Goal: Transaction & Acquisition: Purchase product/service

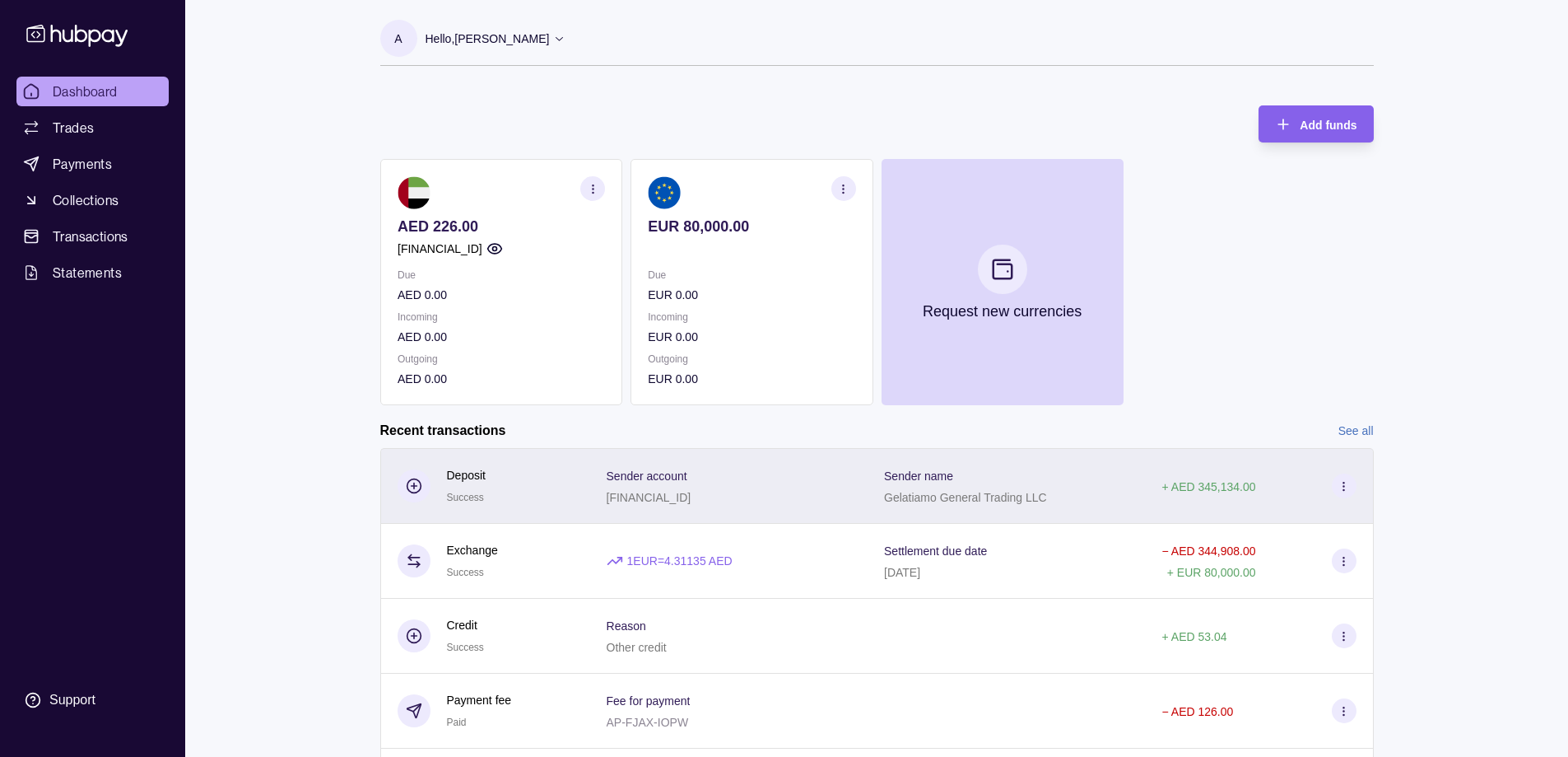
click at [910, 498] on p "Gelatiamo General Trading LLC" at bounding box center [966, 497] width 163 height 14
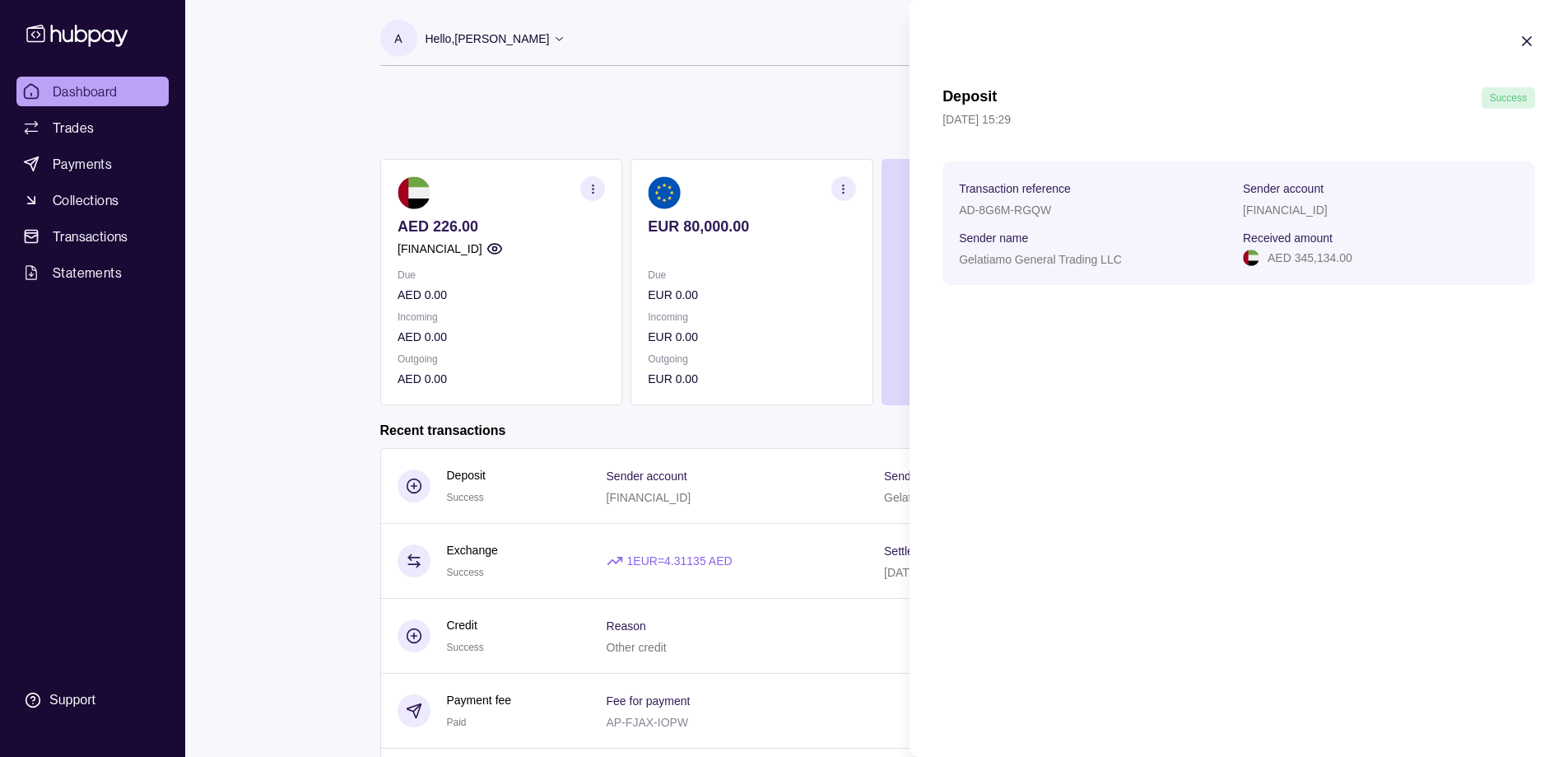
click at [1519, 38] on icon "button" at bounding box center [1527, 41] width 17 height 17
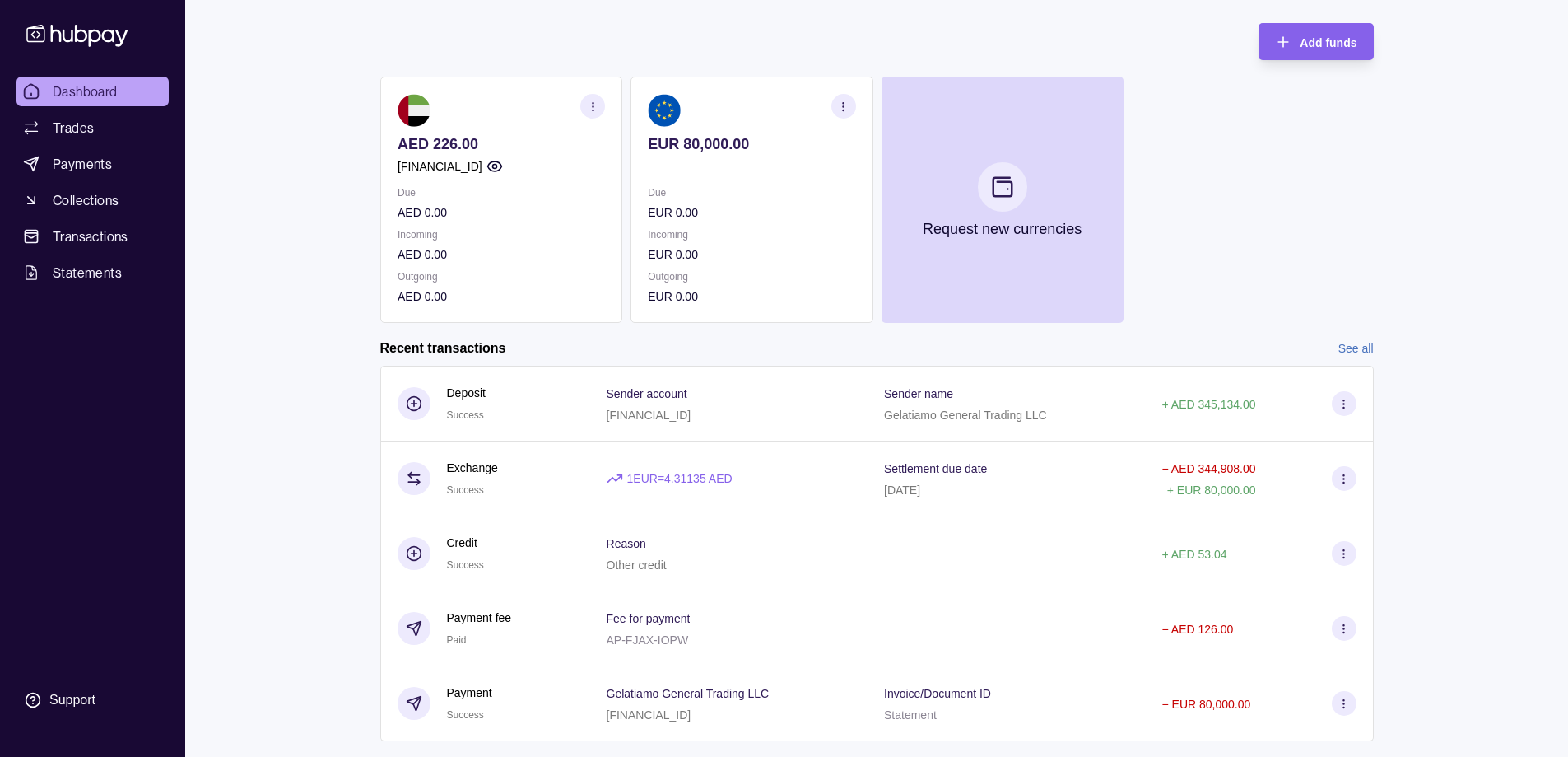
scroll to position [120, 0]
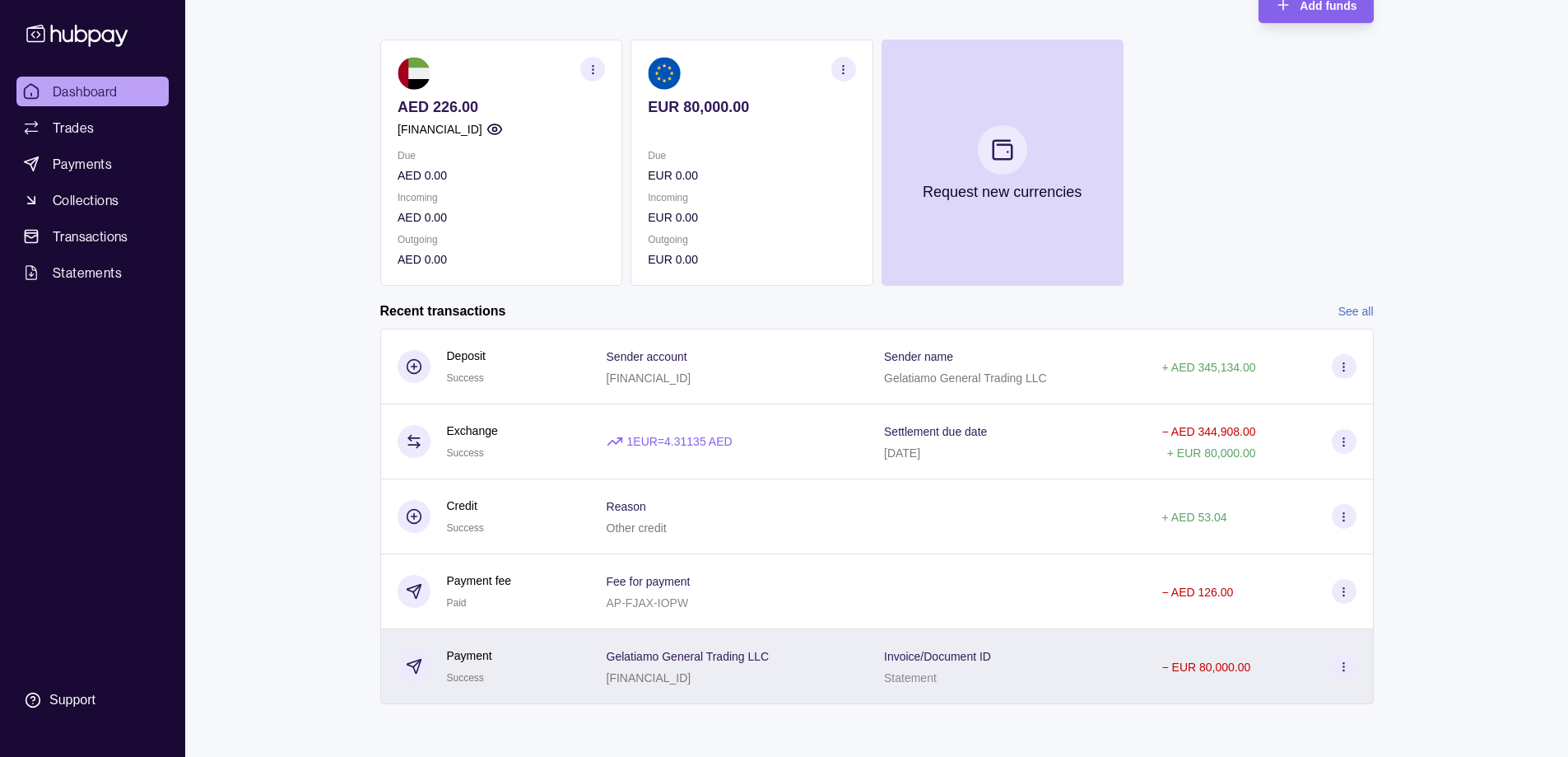
click at [944, 665] on span "Invoice/Document ID" at bounding box center [938, 656] width 107 height 19
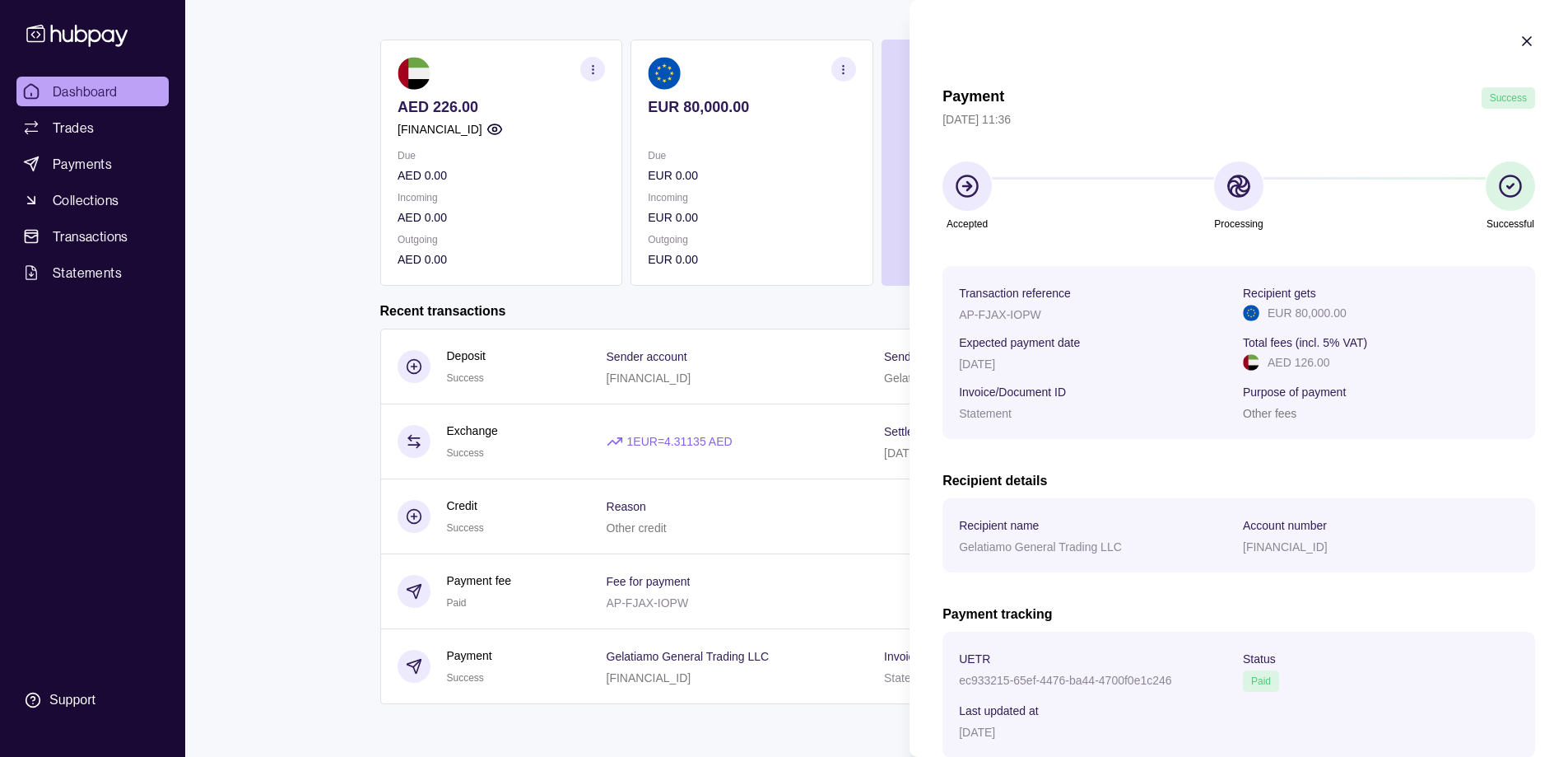
click at [1517, 32] on section "Payment Success 05 Aug 2025 | 11:36 Accepted Processing Successful Transaction …" at bounding box center [1238, 430] width 659 height 860
click at [1519, 36] on icon "button" at bounding box center [1527, 41] width 17 height 17
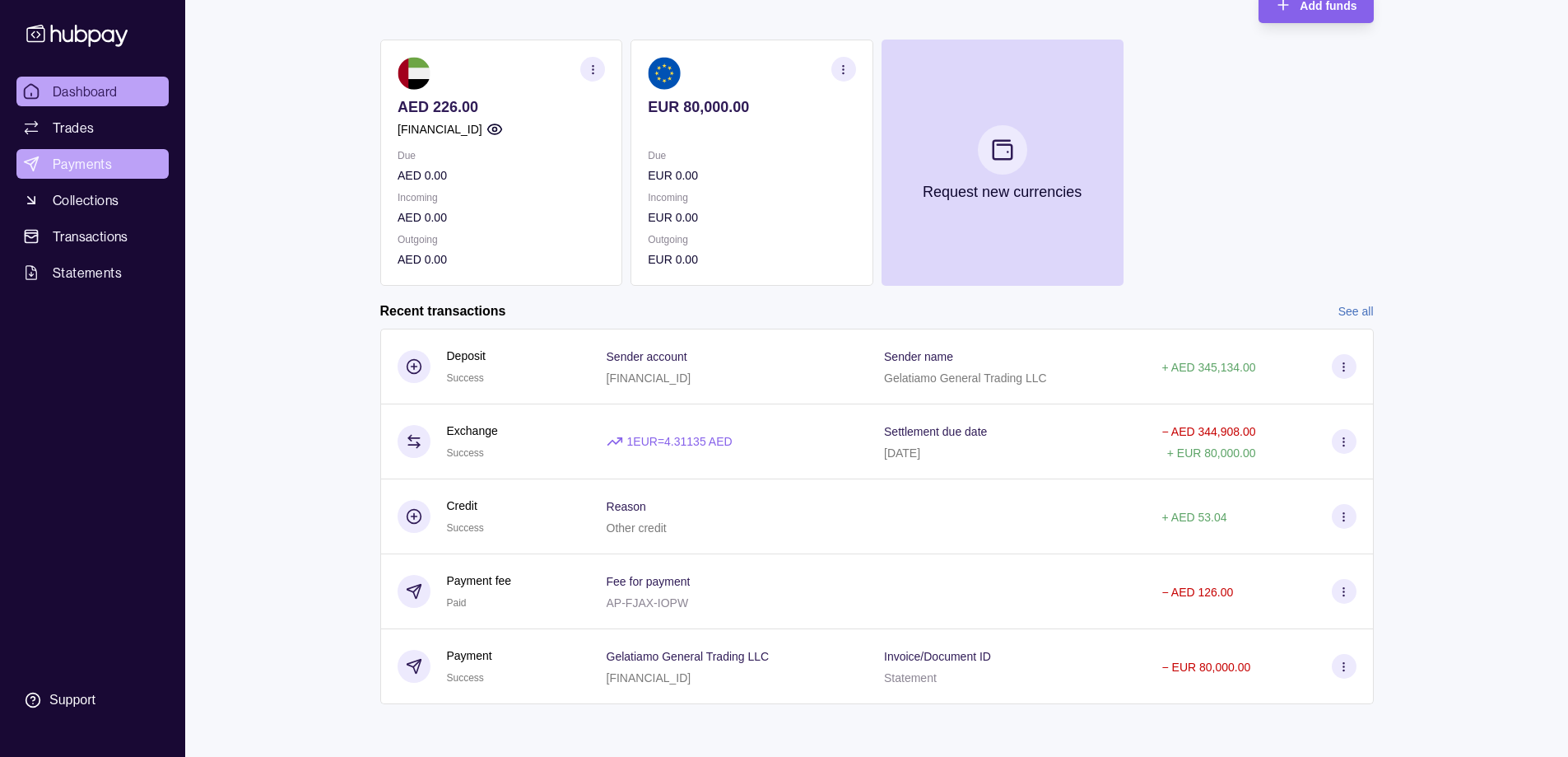
click at [98, 155] on span "Payments" at bounding box center [82, 163] width 59 height 19
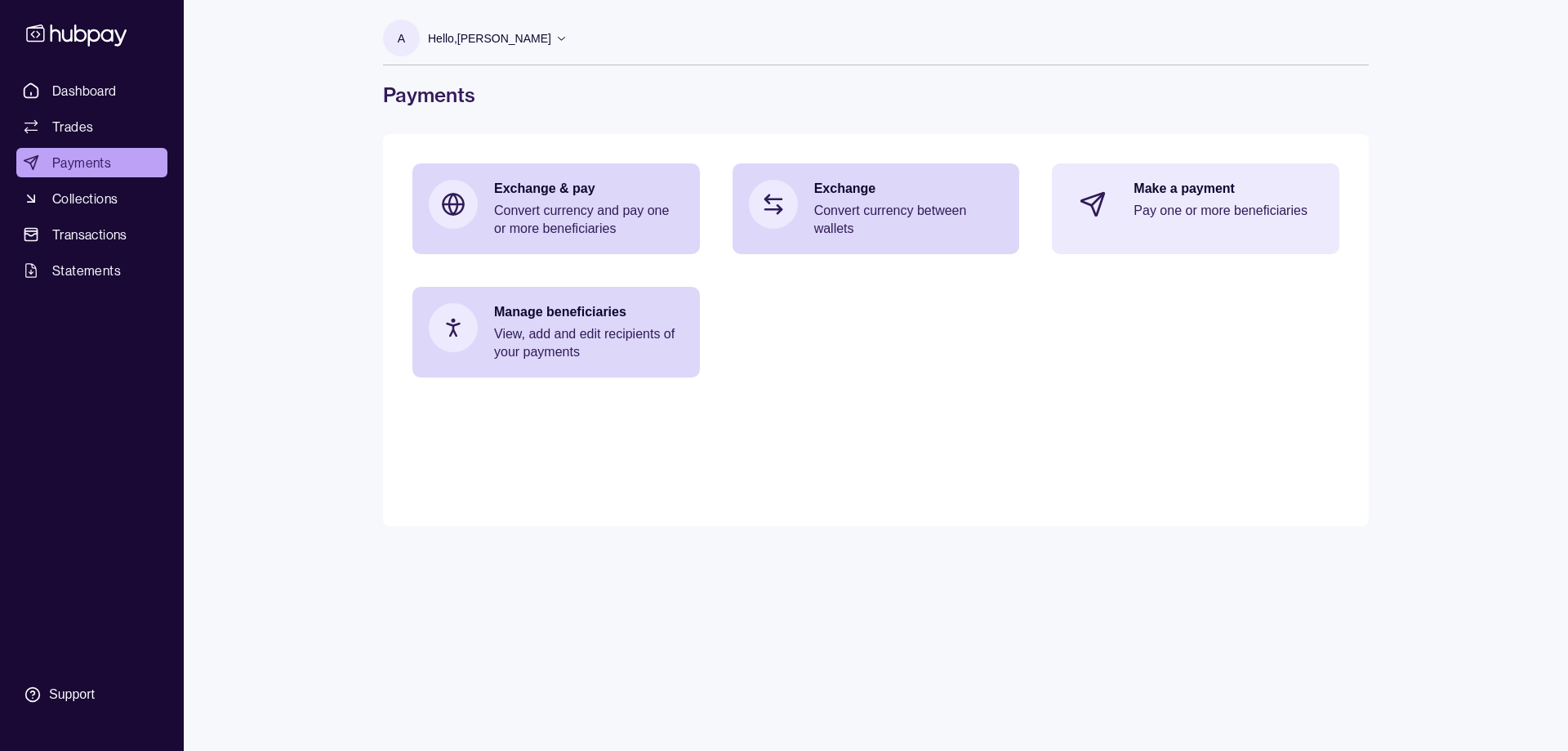
click at [1150, 226] on div "Make a payment Pay one or more beneficiaries" at bounding box center [1228, 204] width 189 height 49
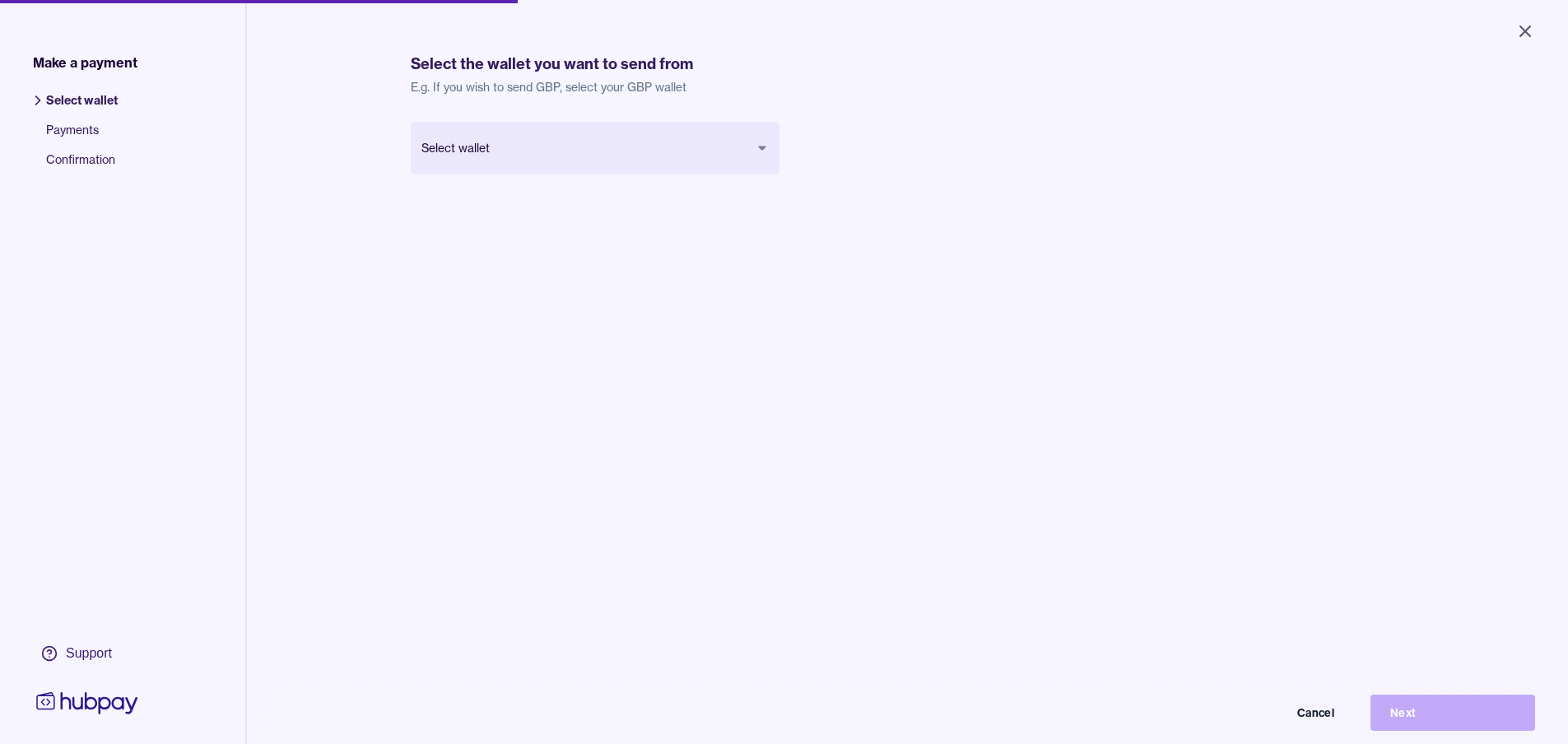
click at [557, 148] on body "Close Make a payment Select wallet Payments Confirmation Support Select the wal…" at bounding box center [784, 372] width 1568 height 744
click at [1414, 721] on button "Next" at bounding box center [1452, 712] width 164 height 36
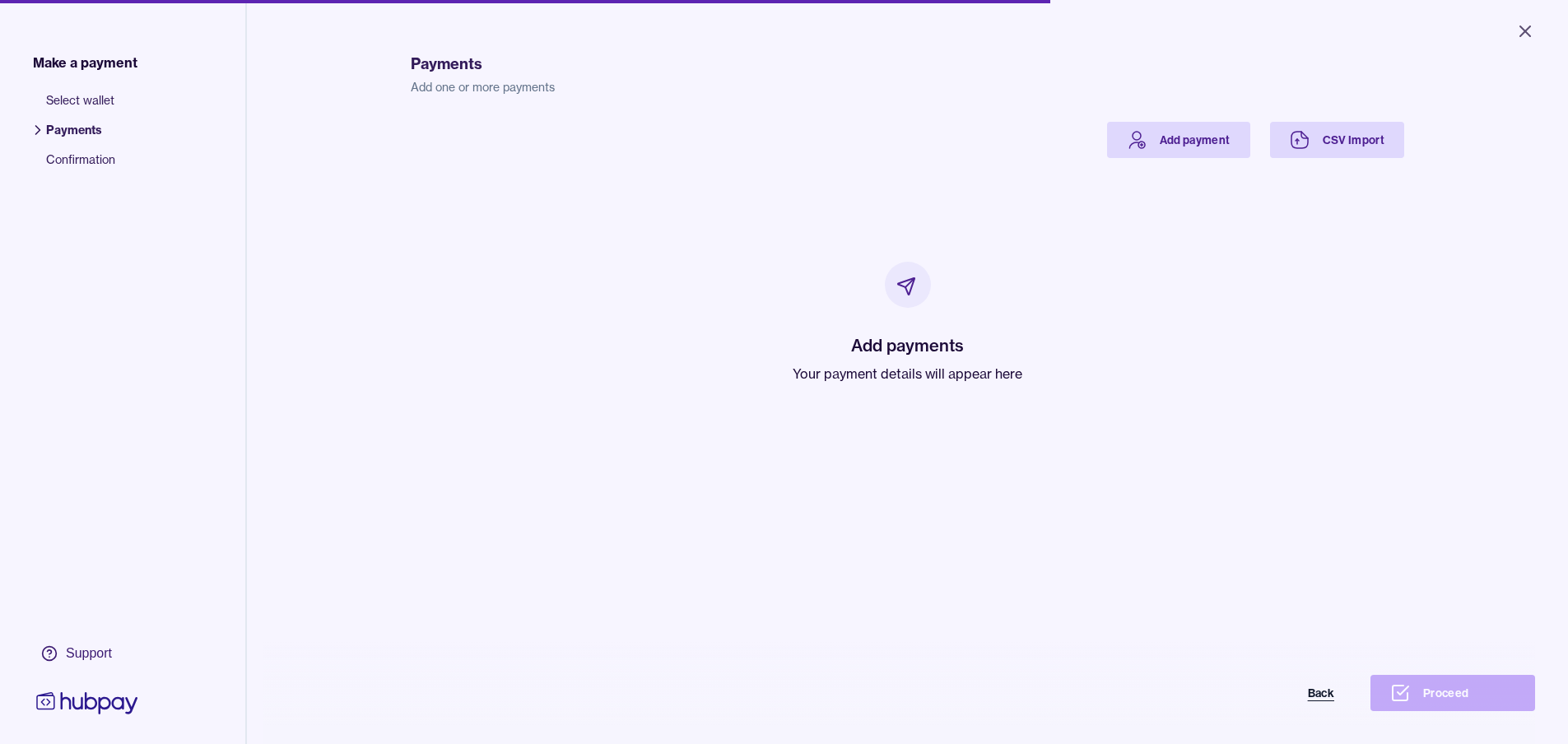
click at [1316, 694] on button "Back" at bounding box center [1271, 692] width 164 height 36
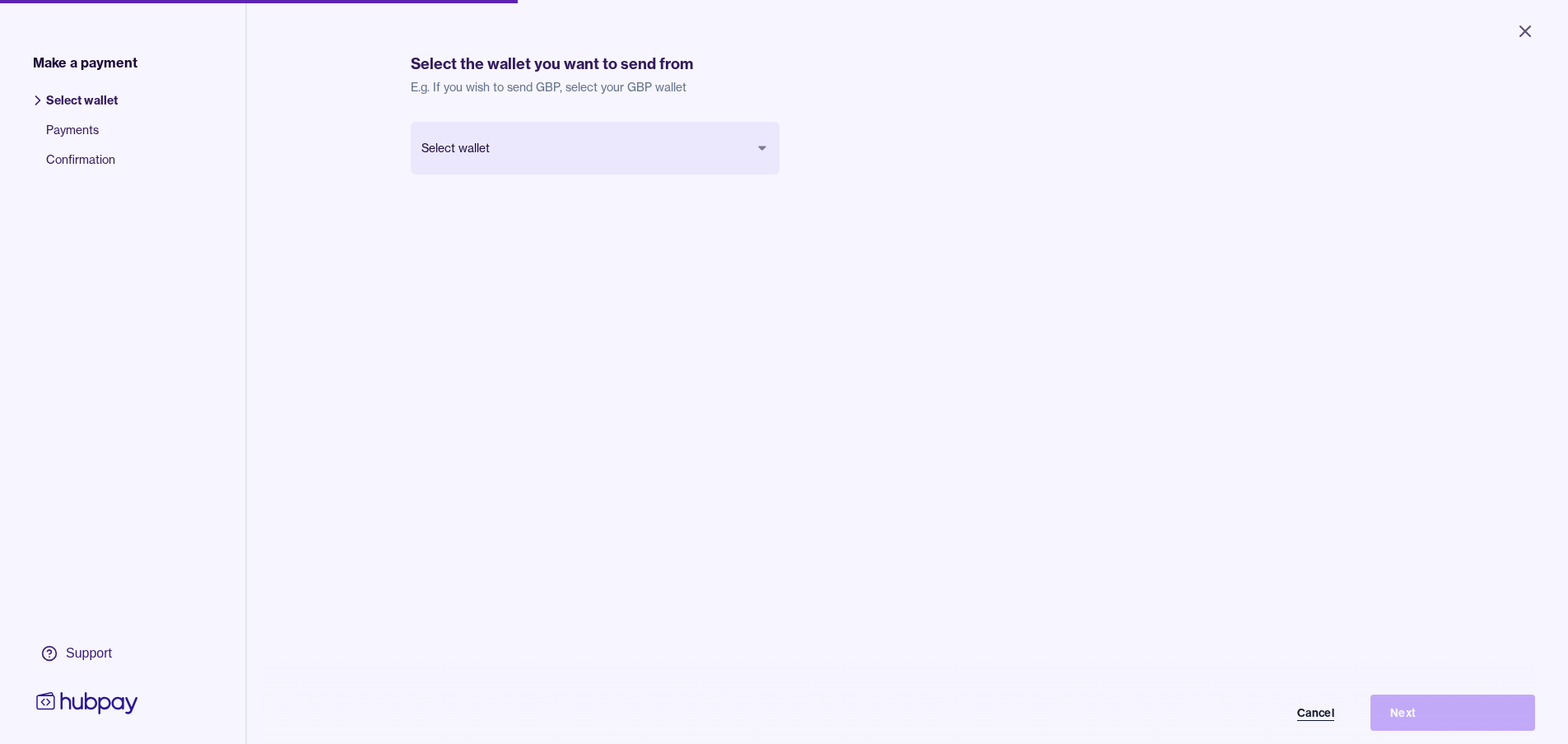
click at [1348, 726] on button "Cancel" at bounding box center [1271, 712] width 164 height 36
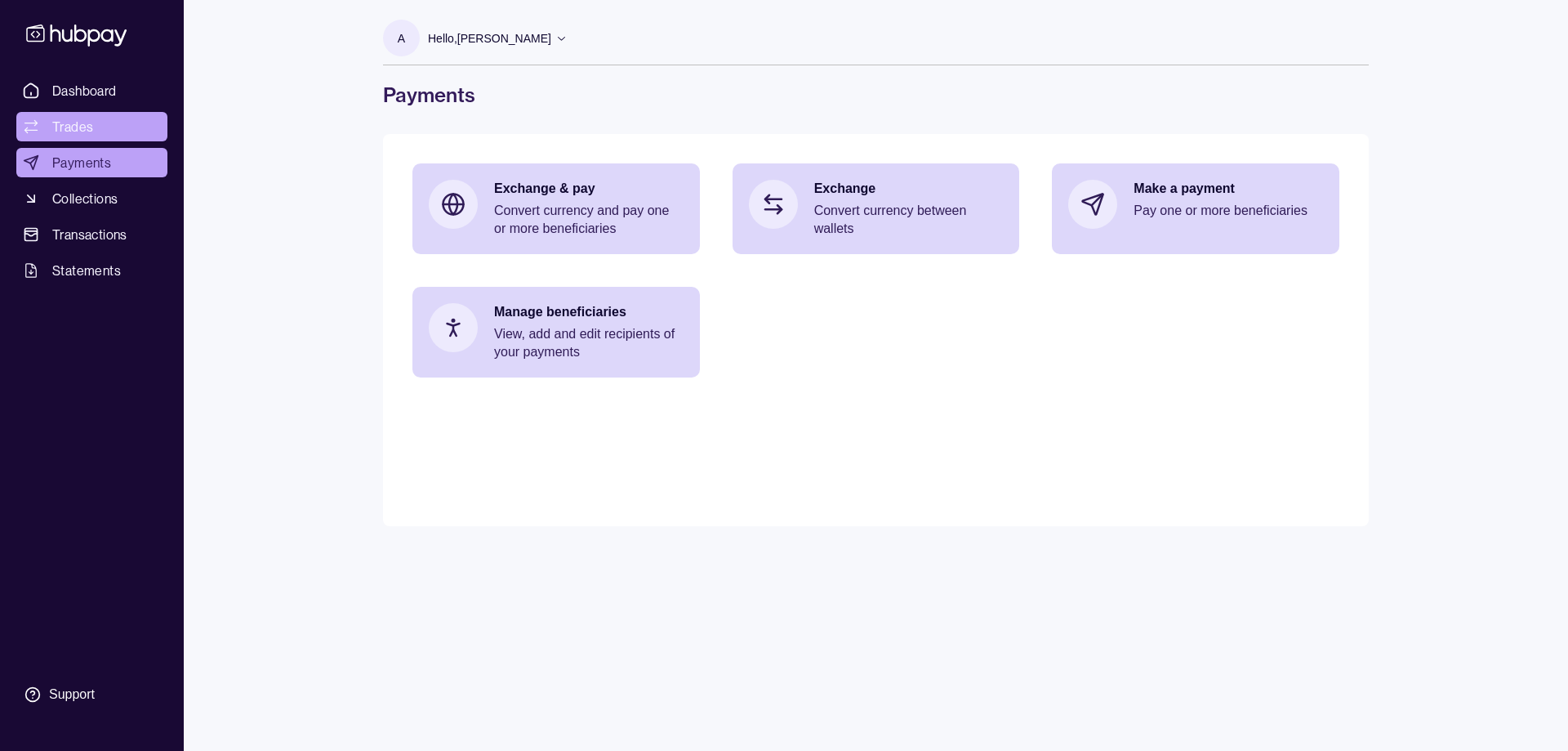
click at [94, 125] on link "Trades" at bounding box center [92, 126] width 151 height 29
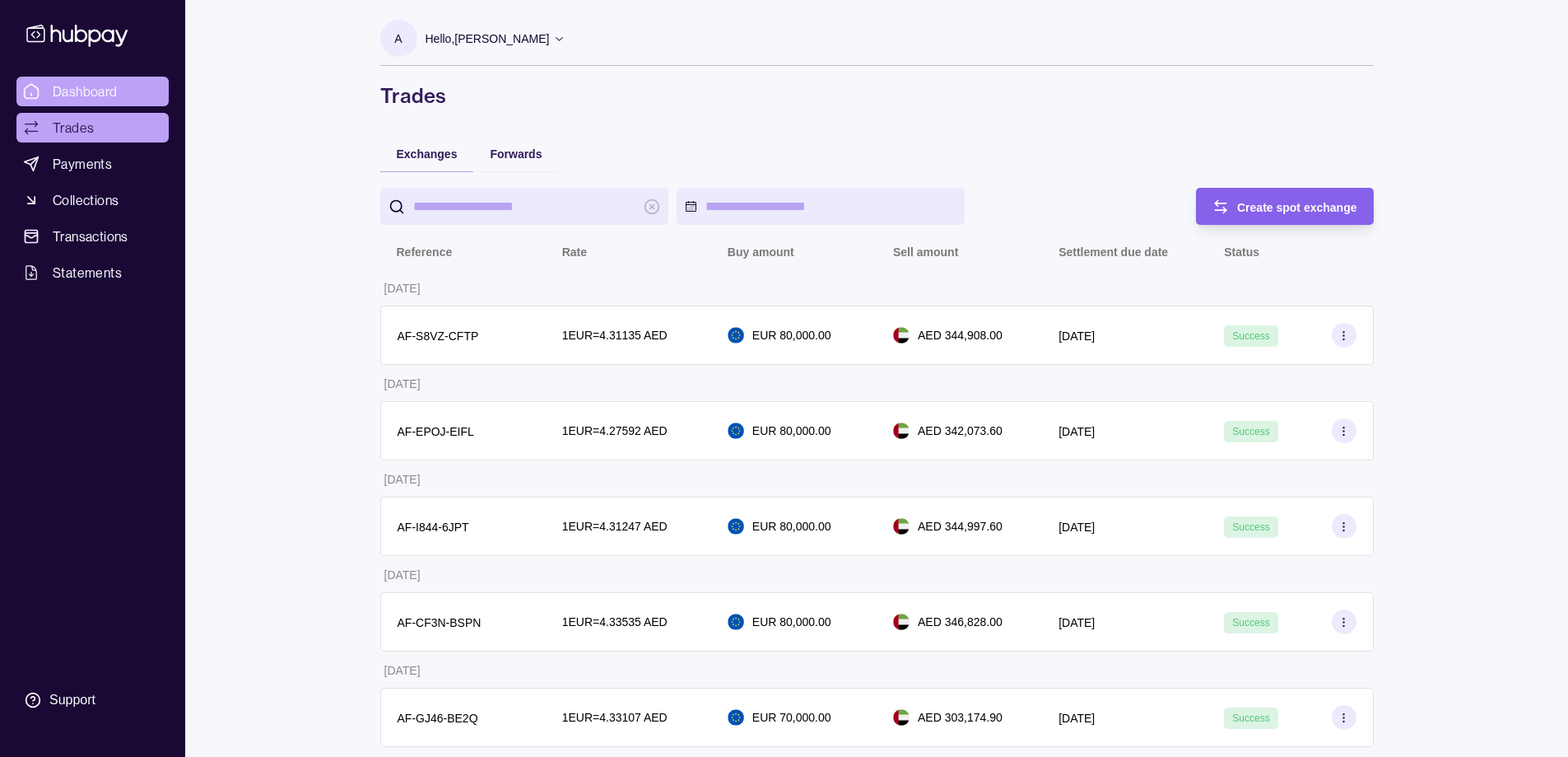
click at [89, 104] on link "Dashboard" at bounding box center [92, 91] width 153 height 29
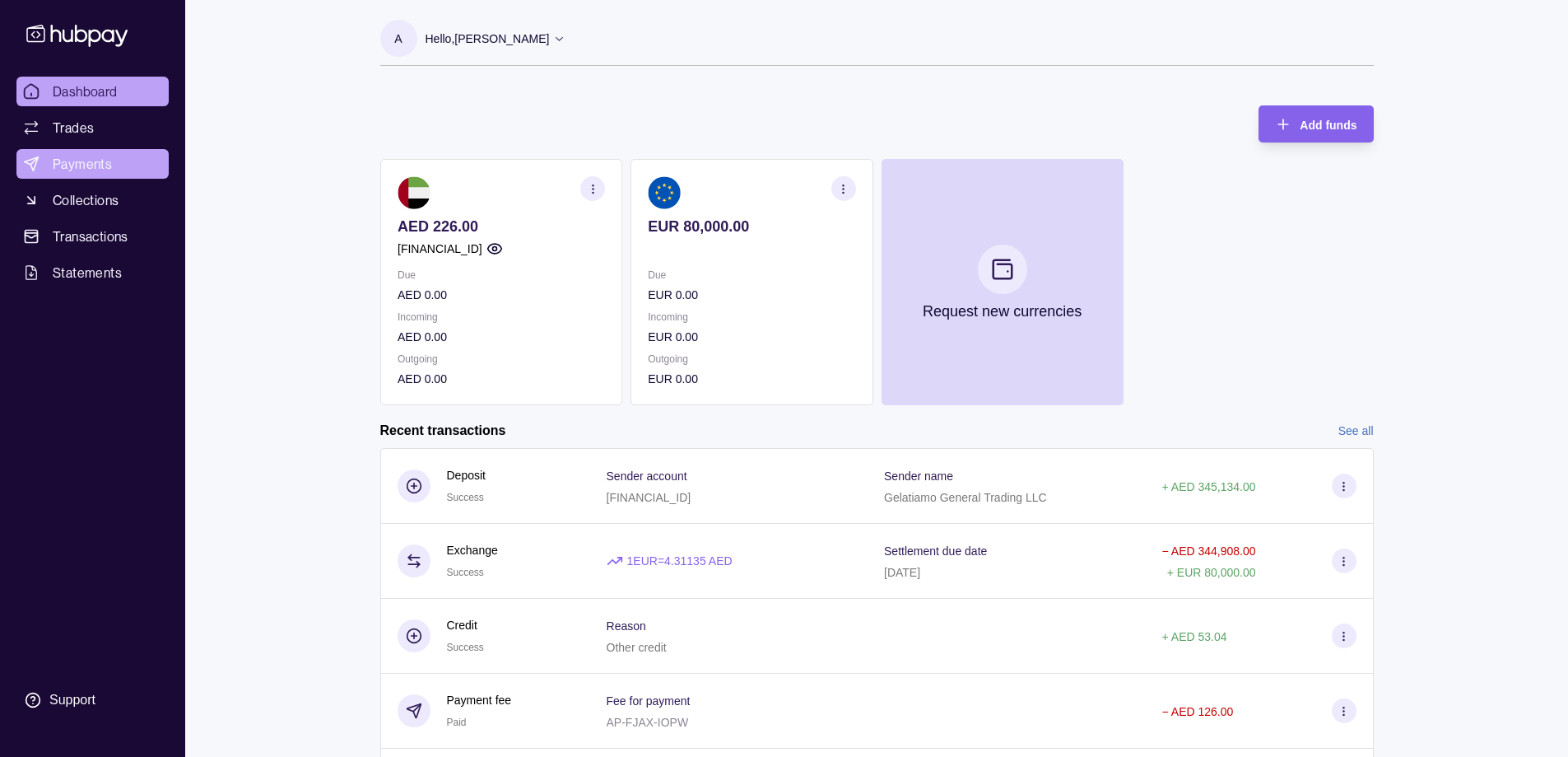
click at [99, 173] on span "Payments" at bounding box center [82, 163] width 59 height 19
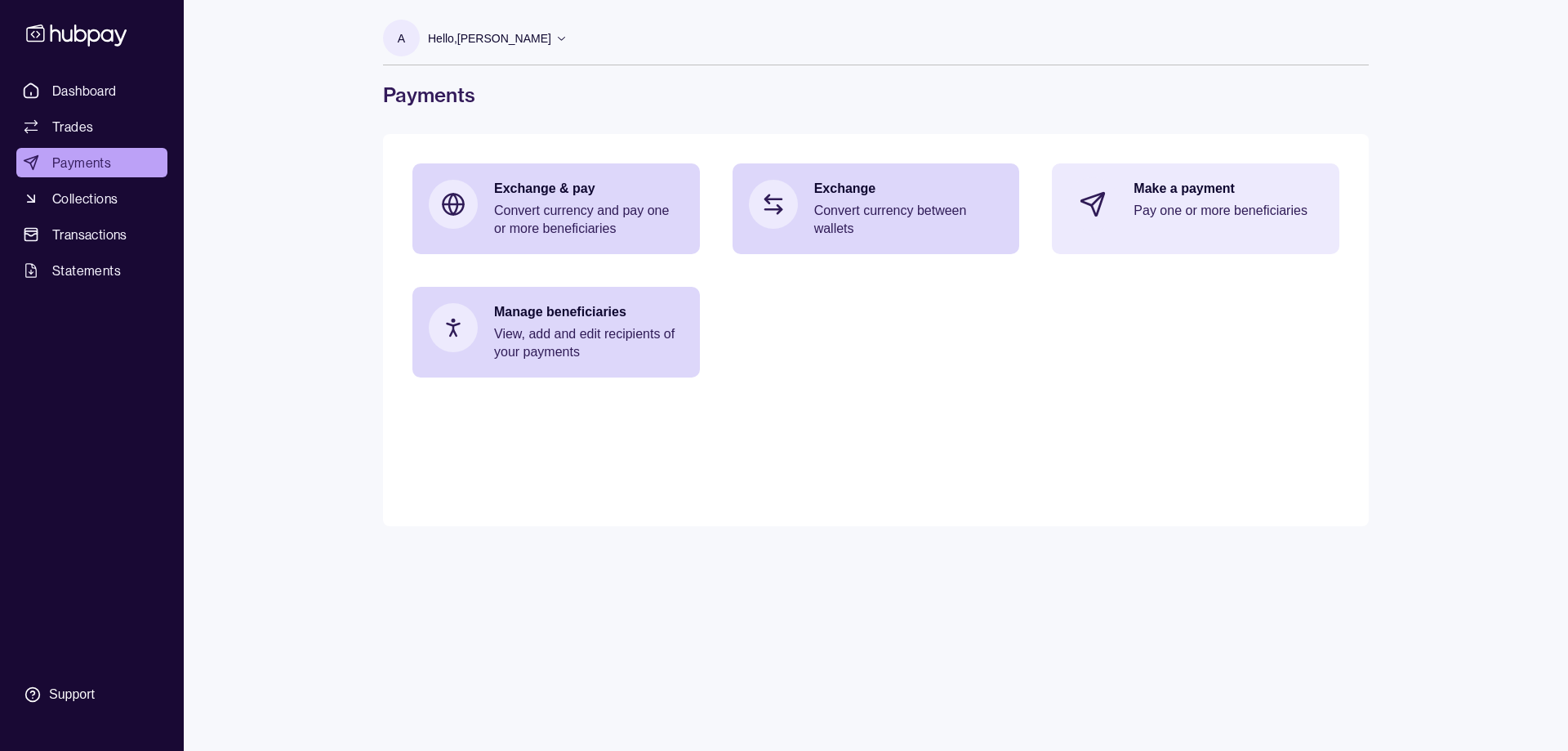
click at [1125, 212] on div "Make a payment Pay one or more beneficiaries" at bounding box center [1196, 204] width 288 height 82
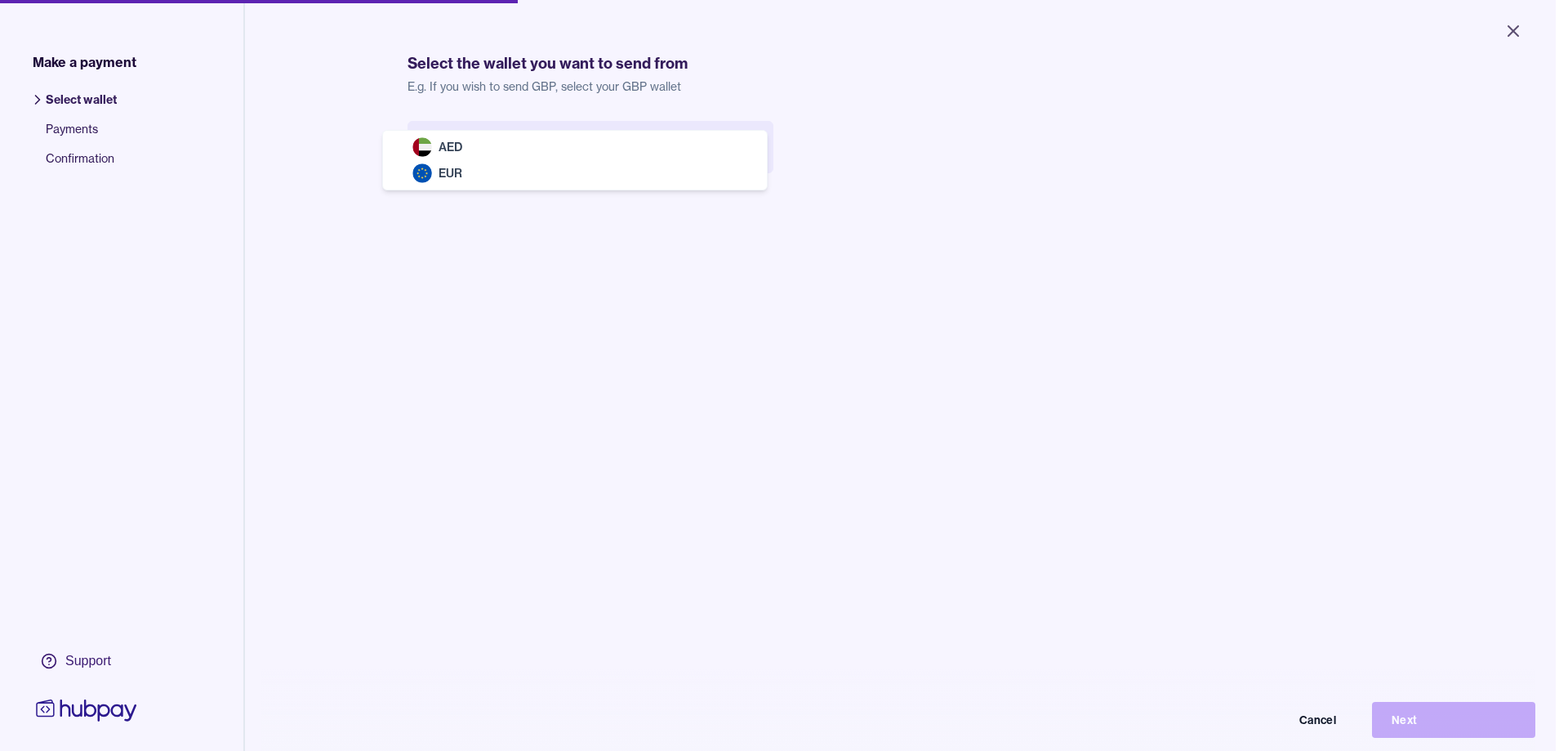
click at [507, 147] on body "Close Make a payment Select wallet Payments Confirmation Support Select the wal…" at bounding box center [778, 376] width 1555 height 751
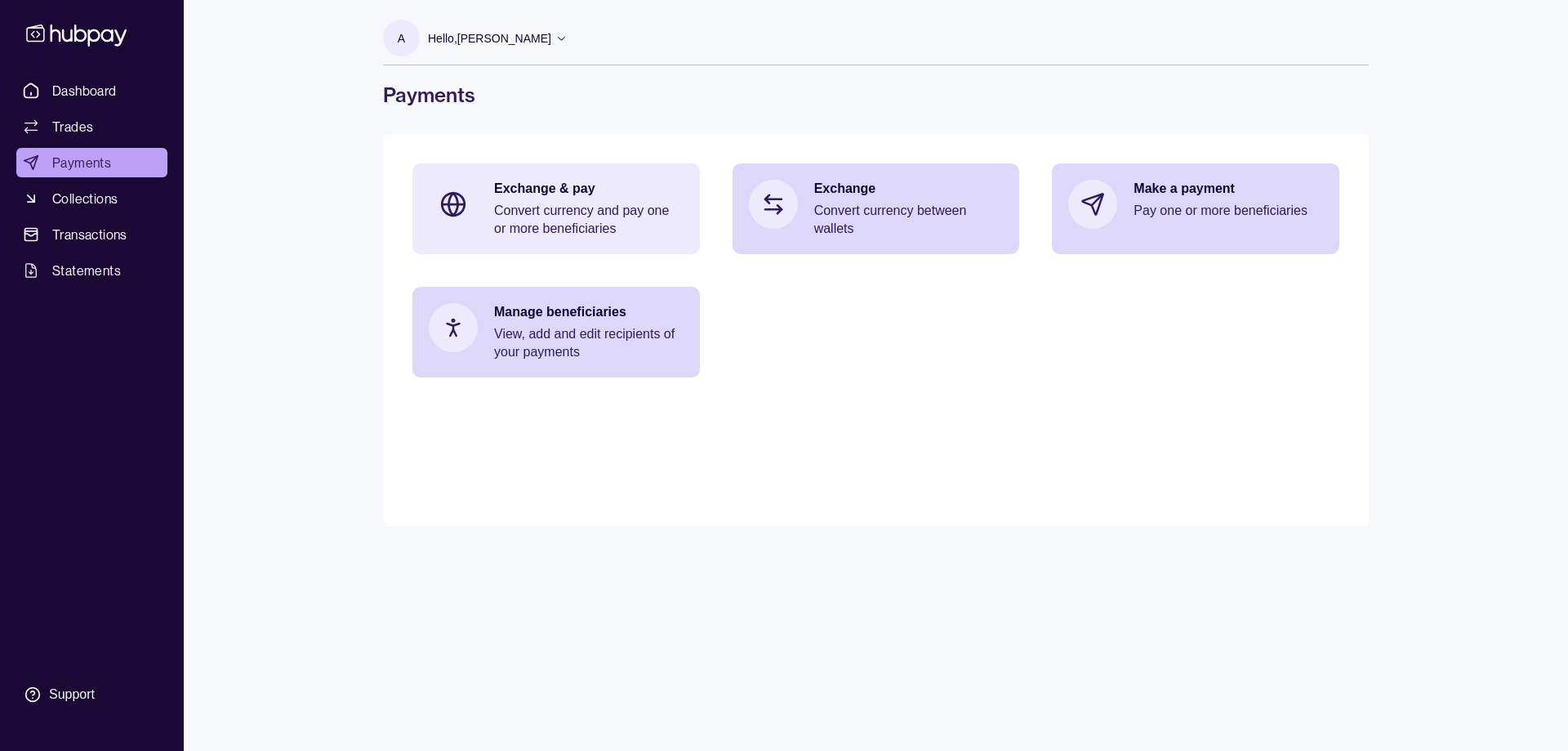
click at [592, 229] on p "Convert currency and pay one or more beneficiaries" at bounding box center [589, 219] width 189 height 36
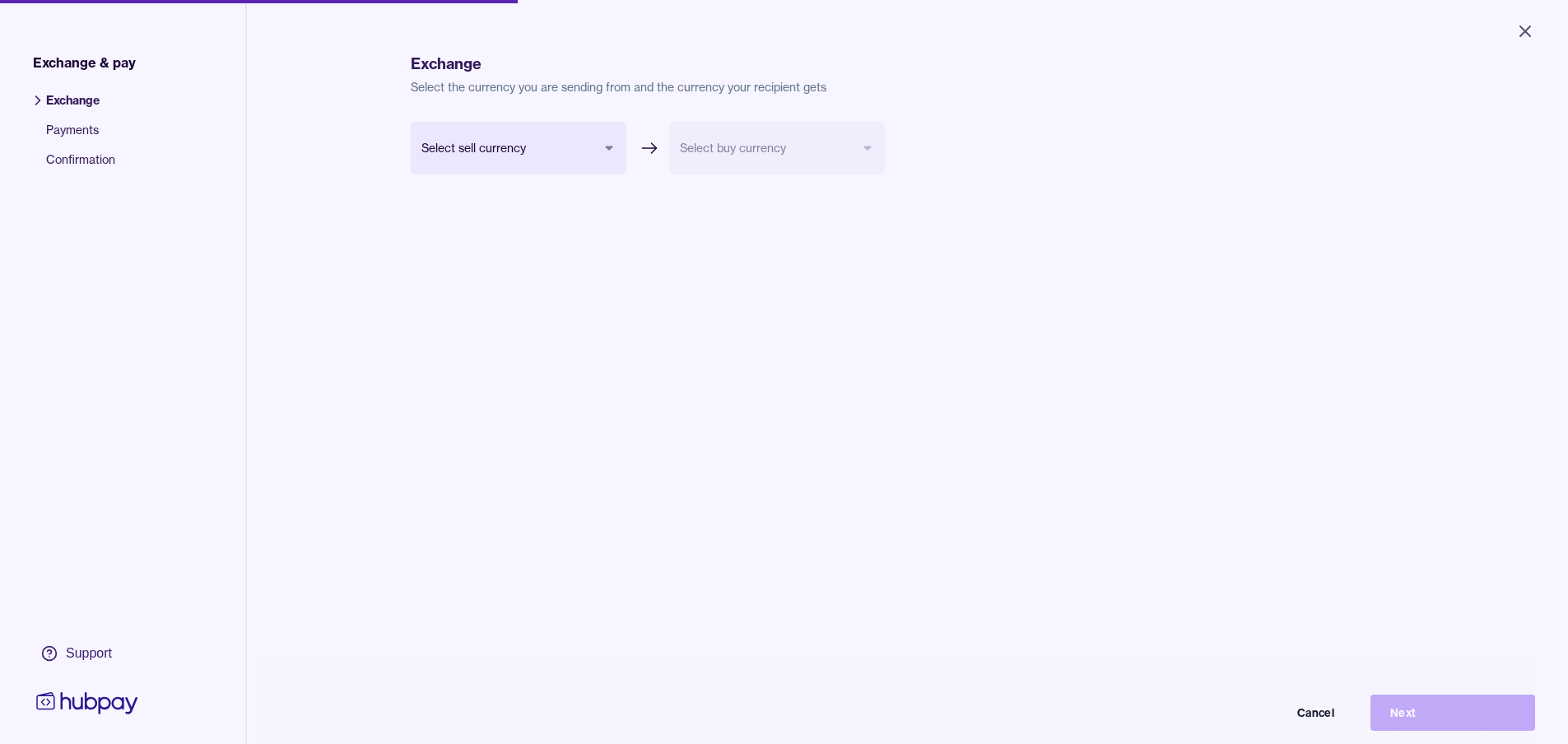
click at [556, 157] on body "Close Exchange & pay Exchange Payments Confirmation Support Exchange Select the…" at bounding box center [784, 372] width 1568 height 744
select select "***"
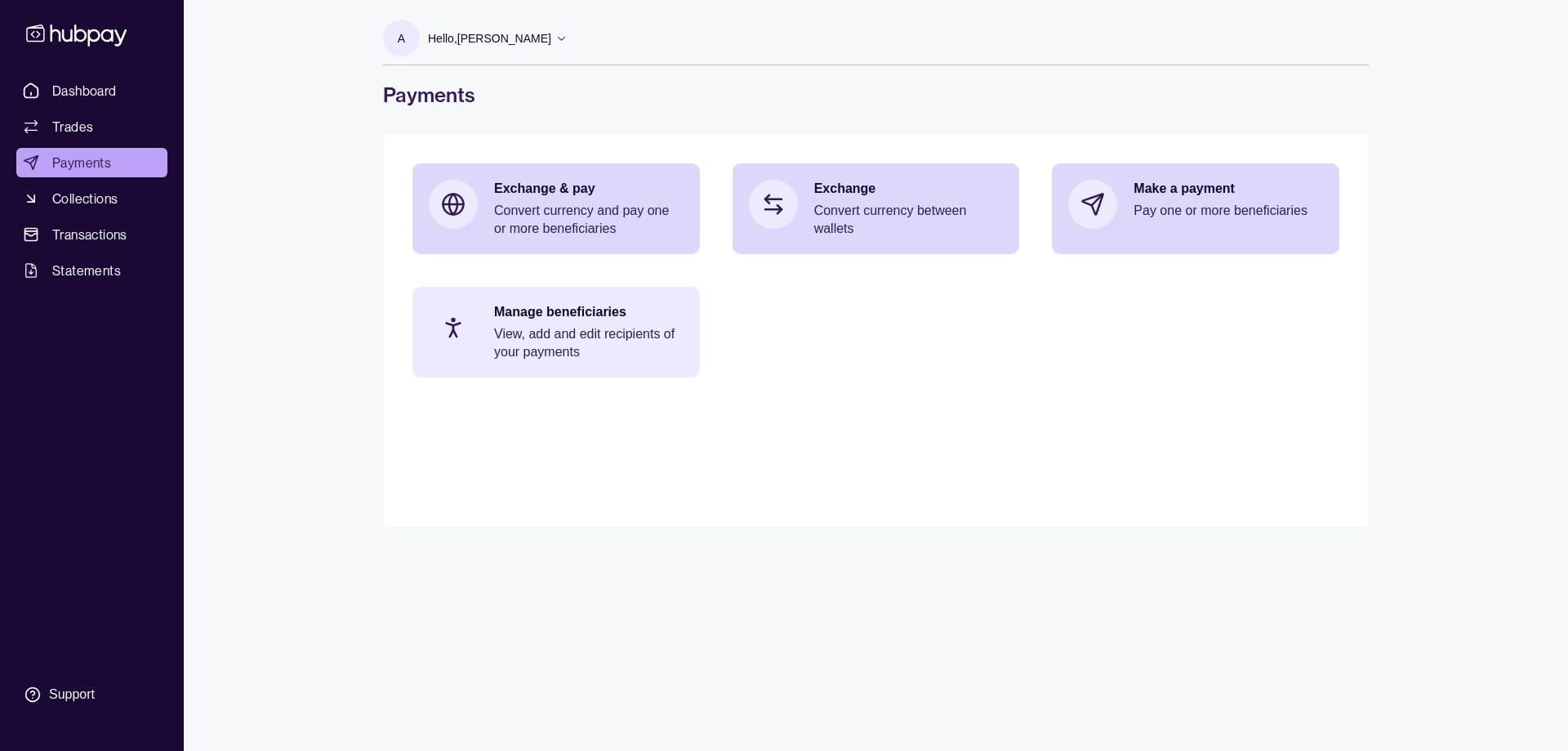
click at [566, 332] on p "View, add and edit recipients of your payments" at bounding box center [589, 343] width 189 height 36
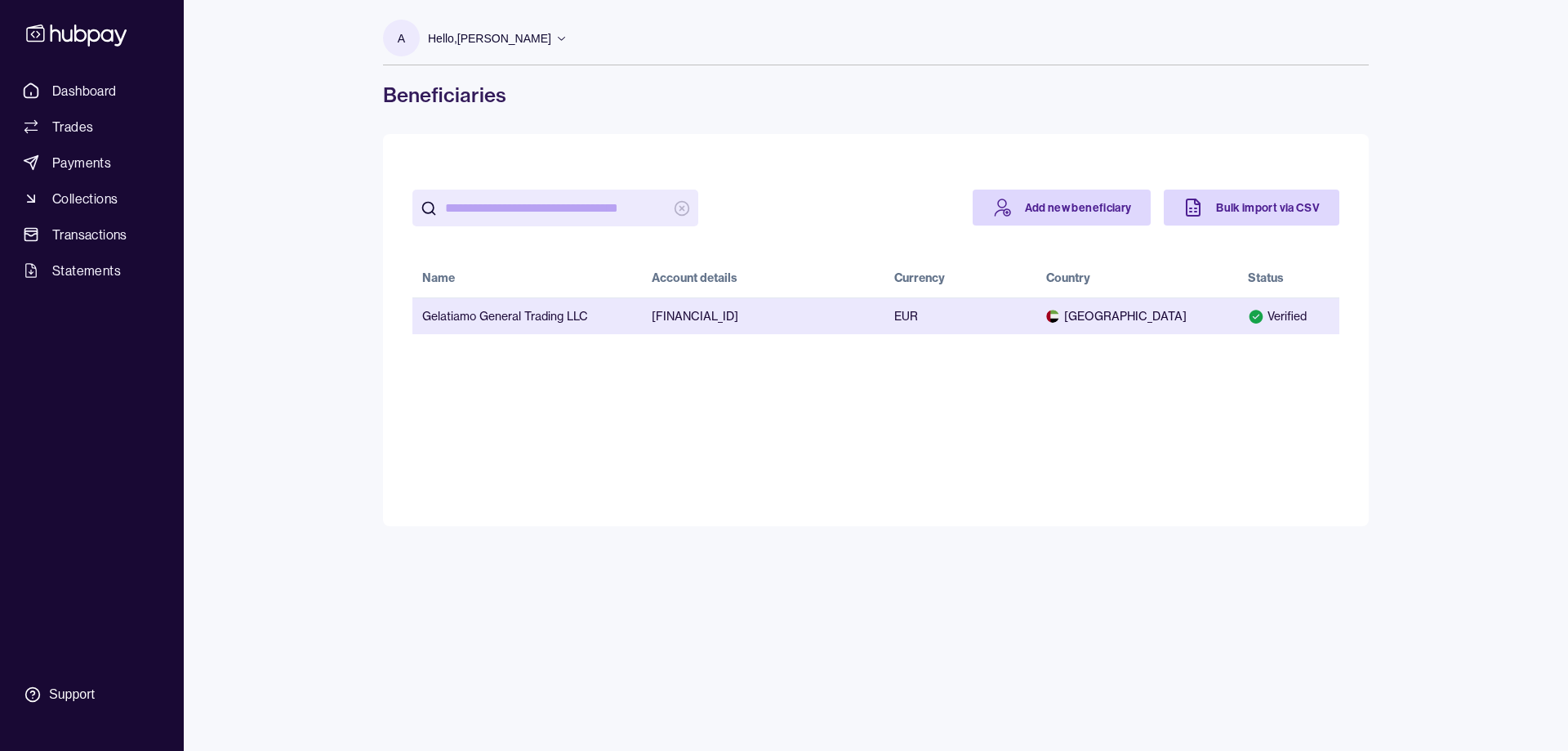
click at [735, 321] on td "[FINANCIAL_ID]" at bounding box center [762, 316] width 242 height 37
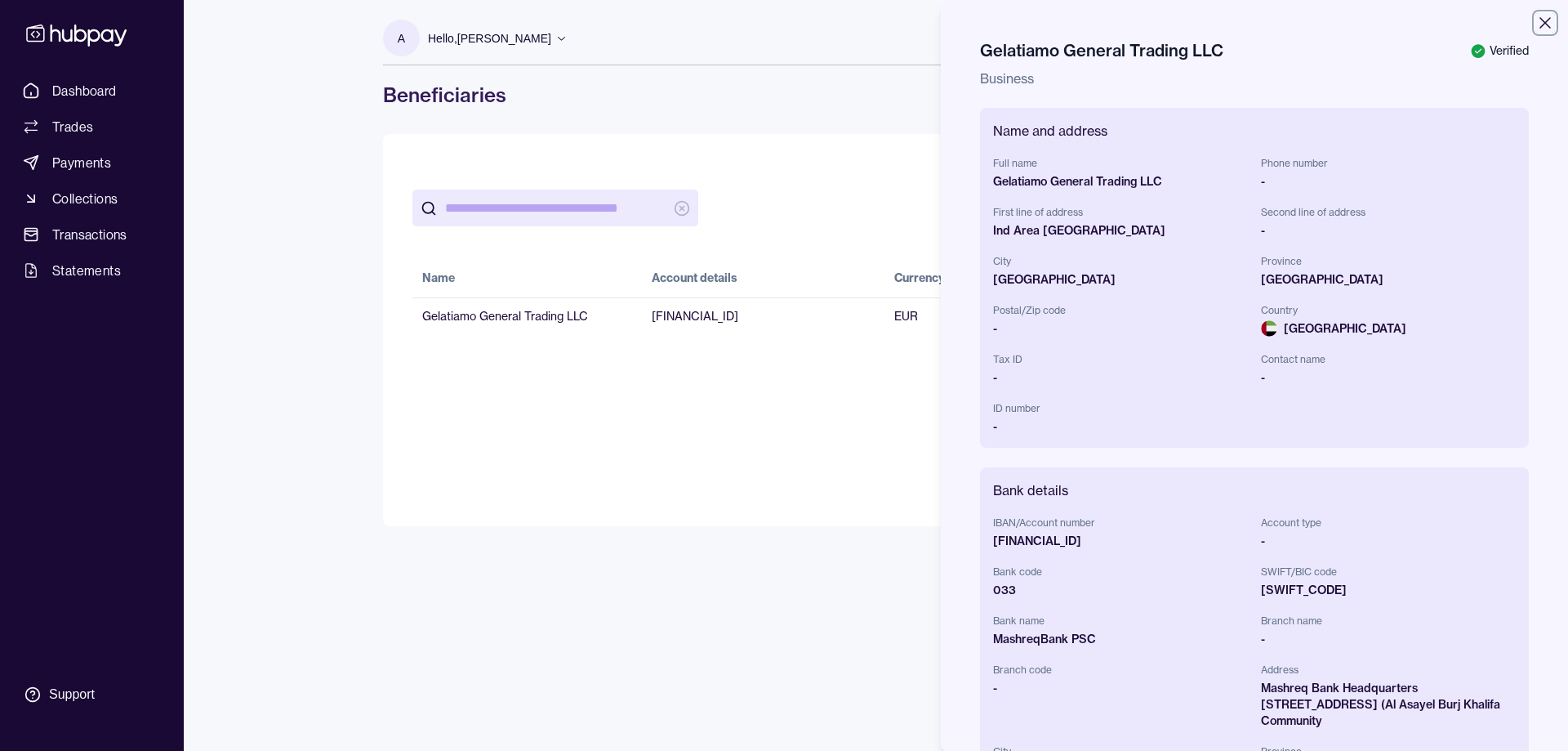
click at [1535, 31] on icon "button" at bounding box center [1545, 23] width 19 height 19
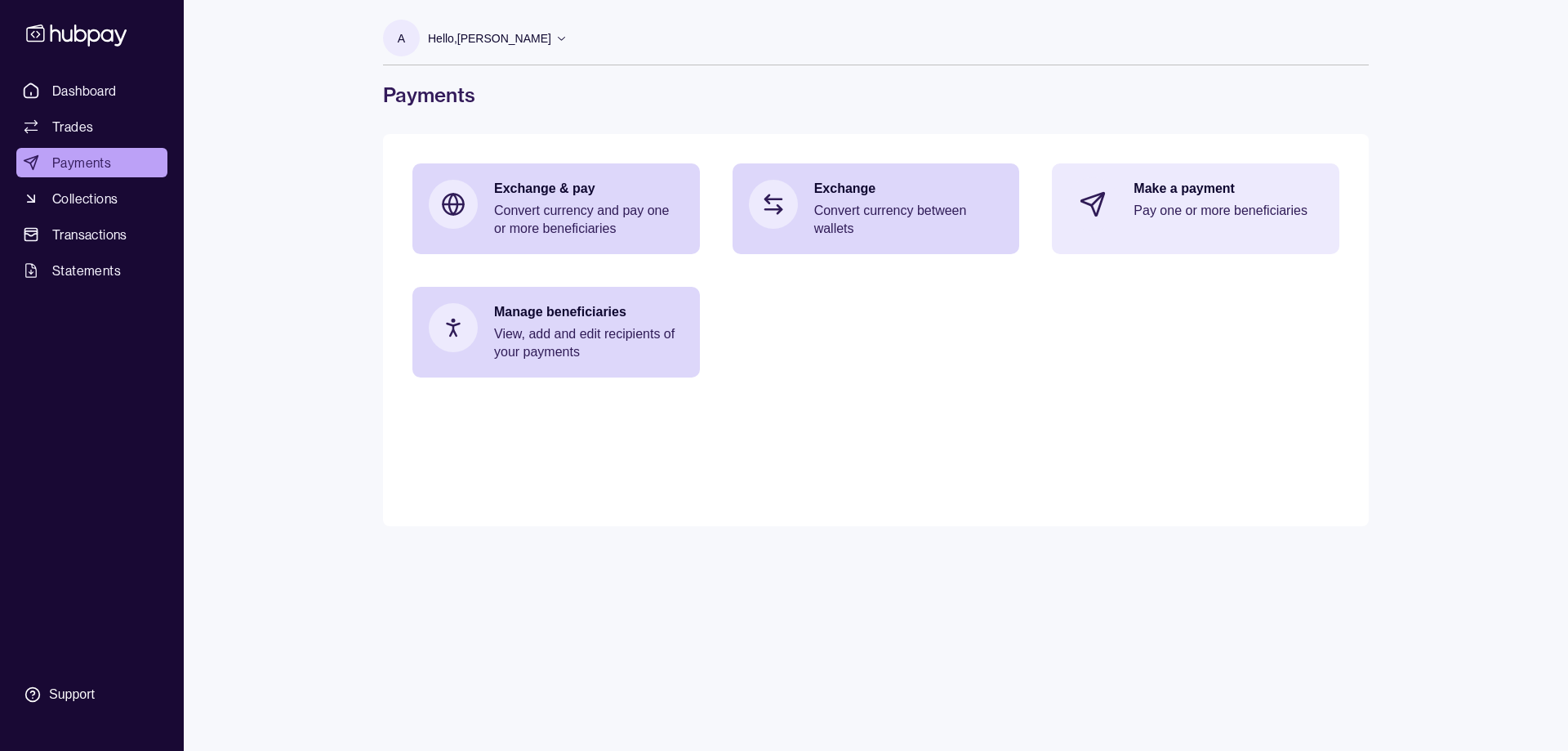
click at [1165, 224] on div "Make a payment Pay one or more beneficiaries" at bounding box center [1228, 204] width 189 height 49
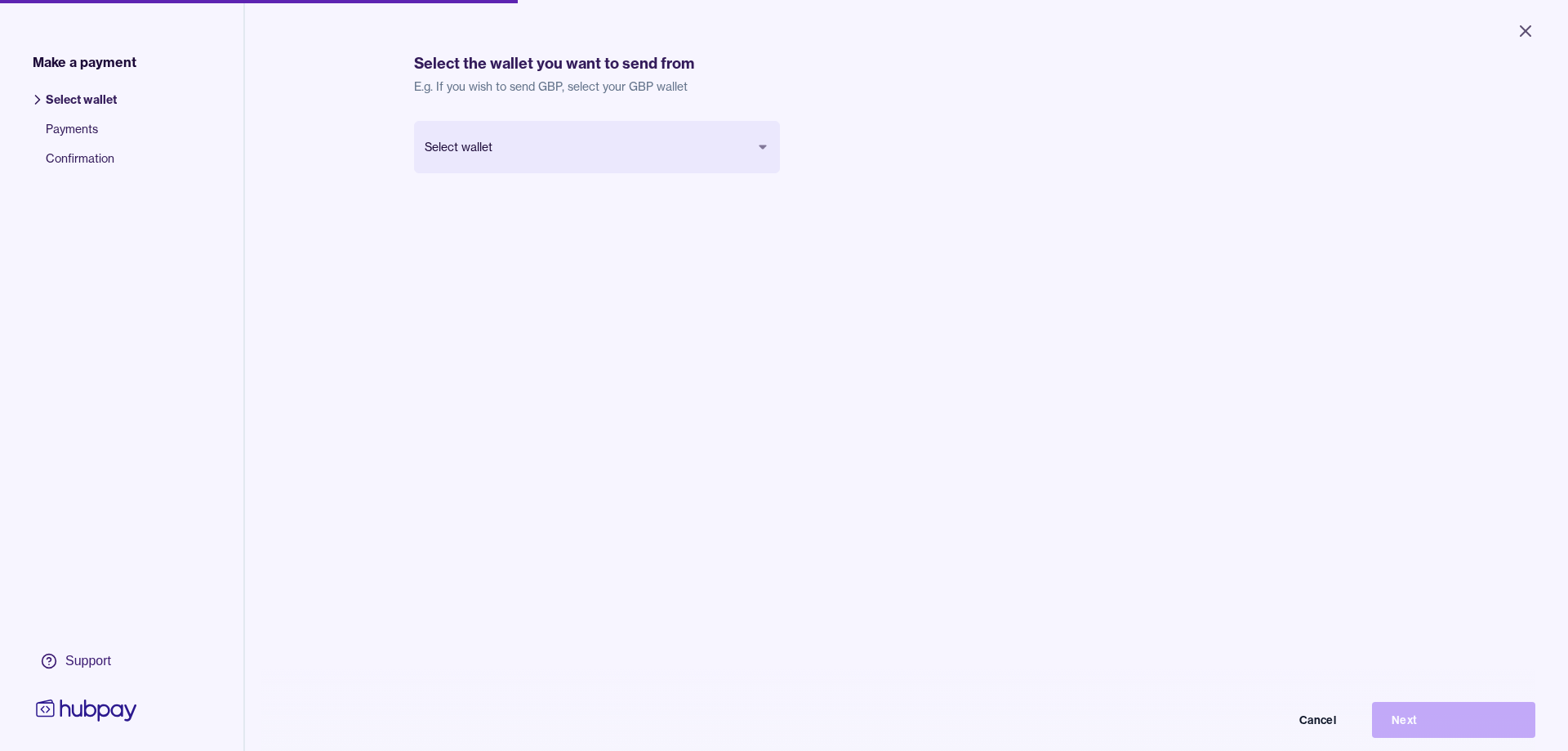
click at [512, 161] on body "Close Make a payment Select wallet Payments Confirmation Support Select the wal…" at bounding box center [784, 376] width 1568 height 751
click at [1425, 726] on button "Next" at bounding box center [1441, 707] width 163 height 36
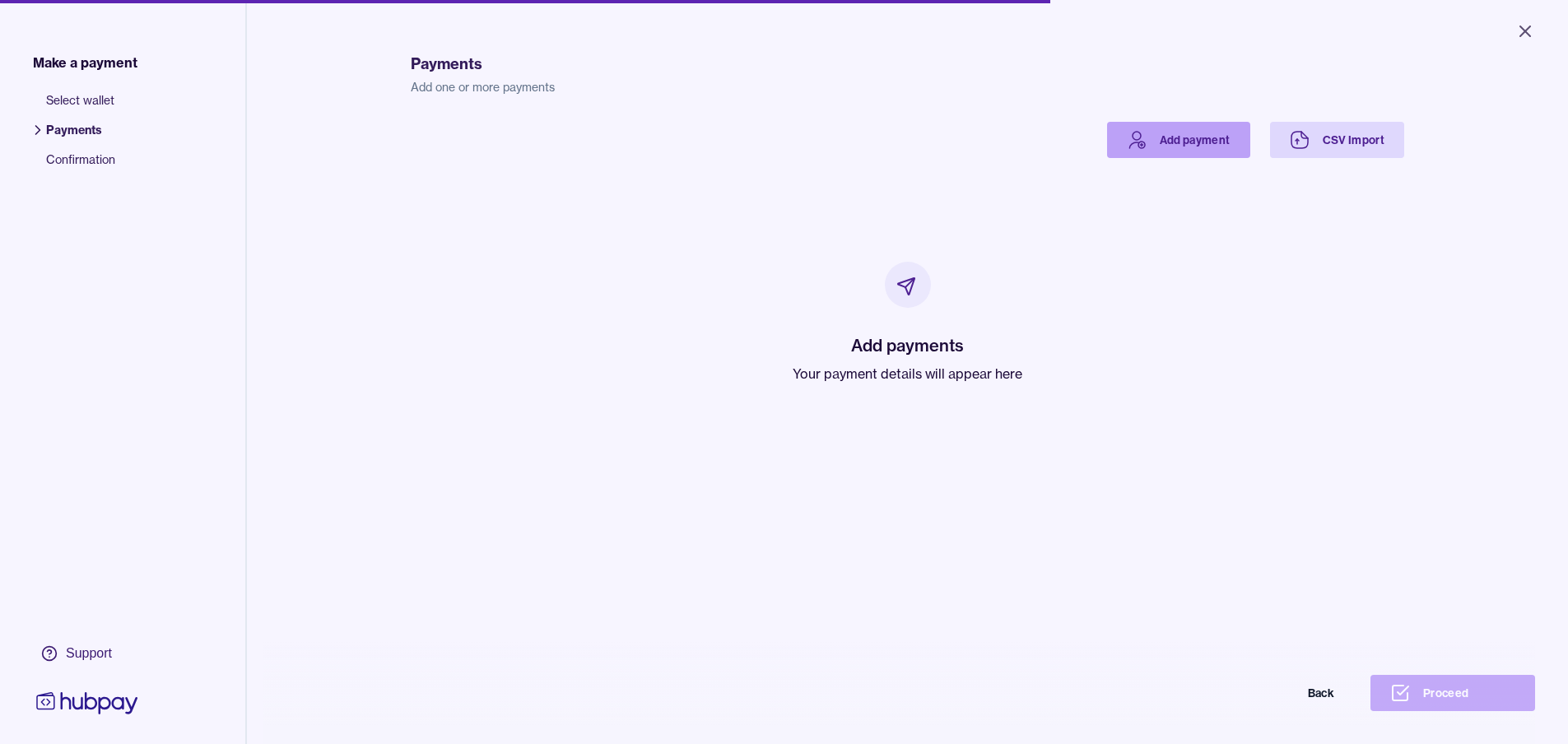
click at [1183, 145] on link "Add payment" at bounding box center [1178, 139] width 143 height 36
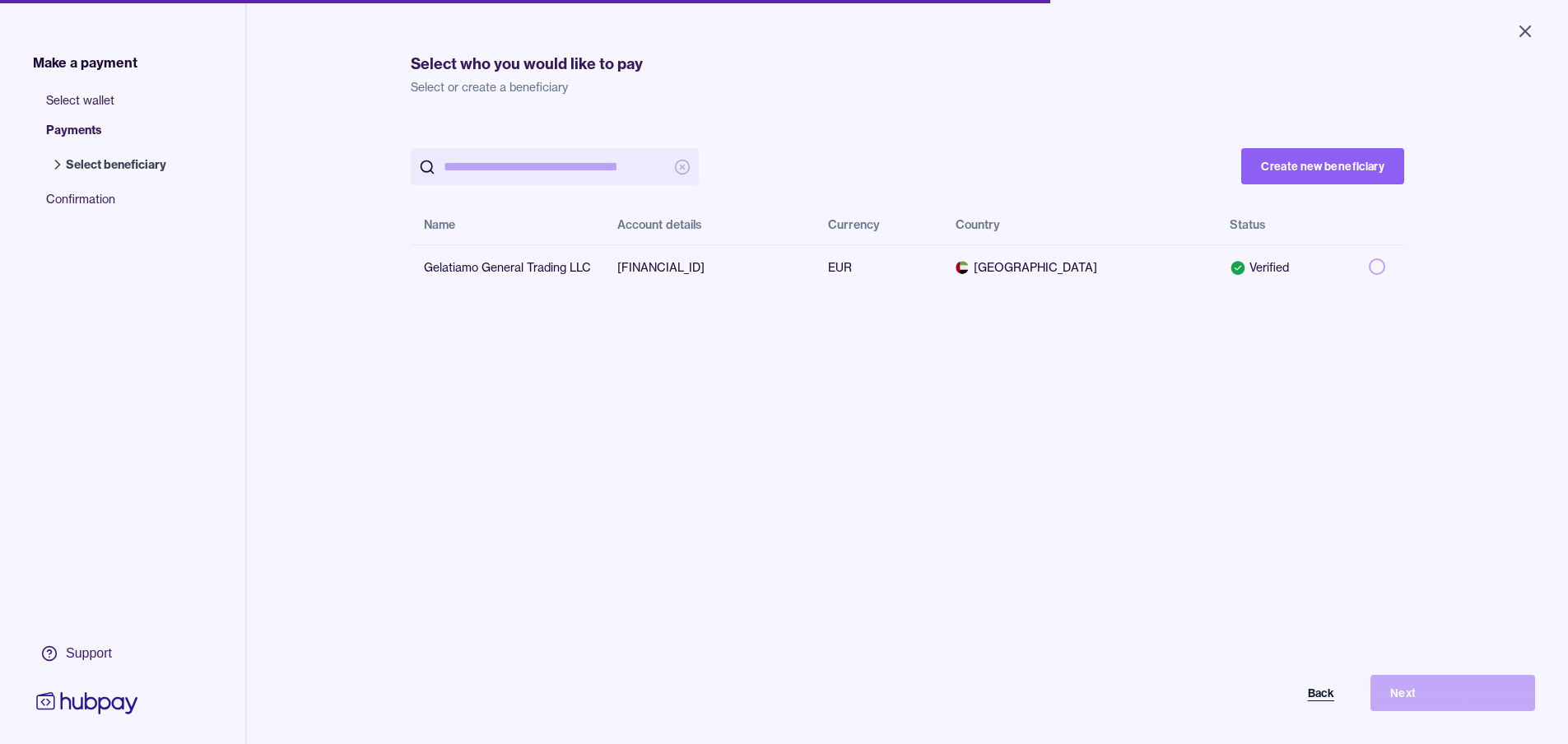
click at [1341, 707] on button "Back" at bounding box center [1271, 692] width 164 height 36
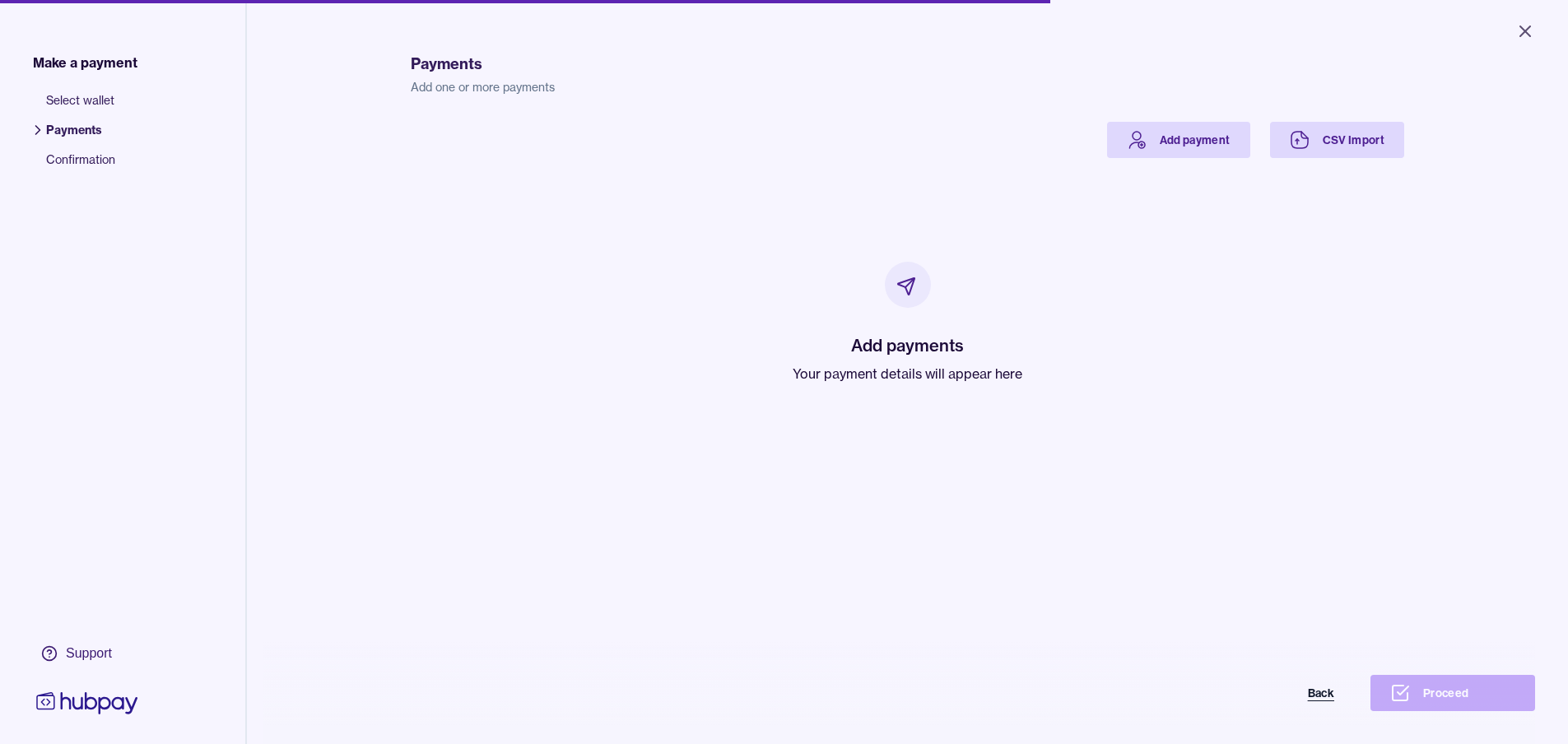
click at [1329, 703] on button "Back" at bounding box center [1271, 692] width 164 height 36
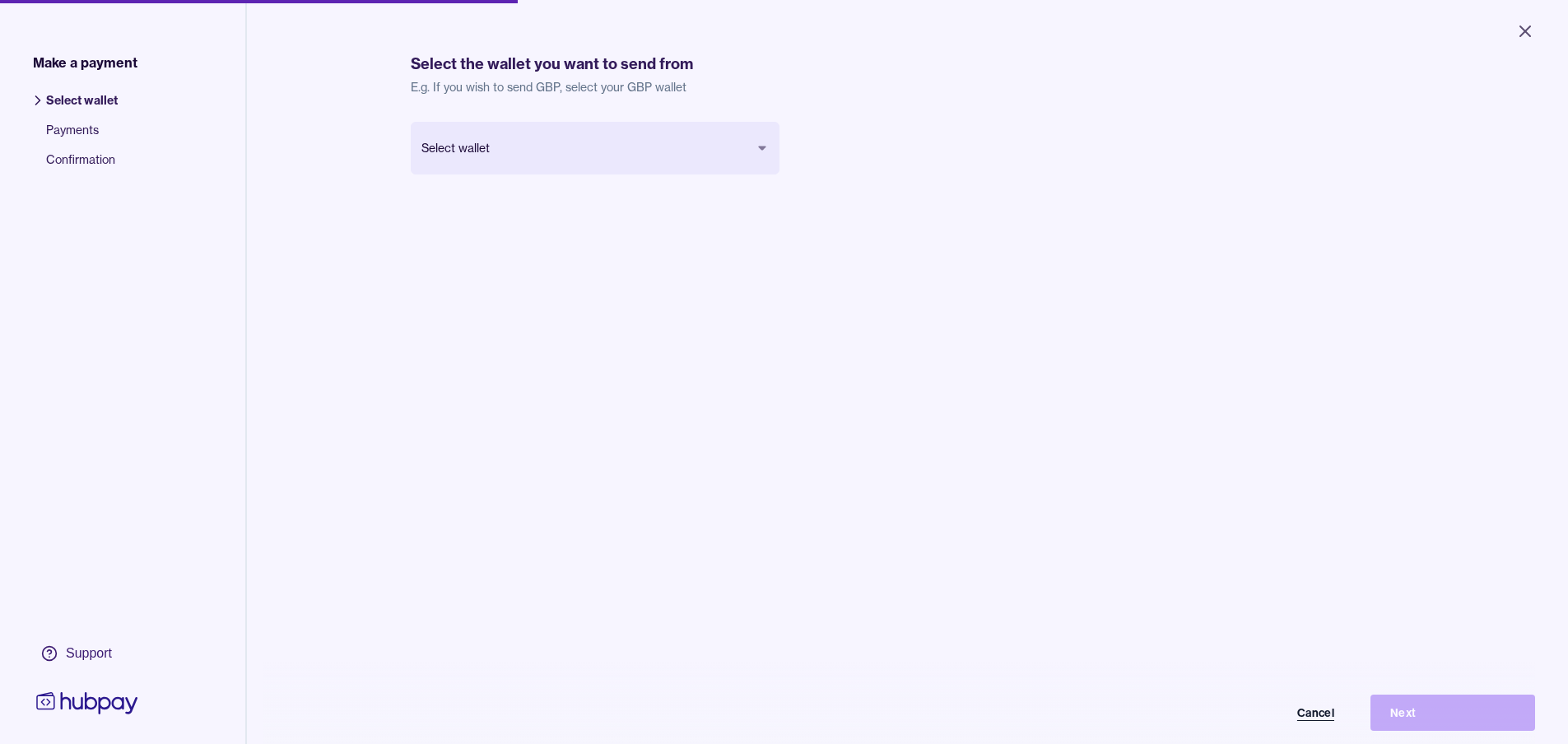
click at [1308, 729] on button "Cancel" at bounding box center [1271, 712] width 164 height 36
